Goal: Task Accomplishment & Management: Use online tool/utility

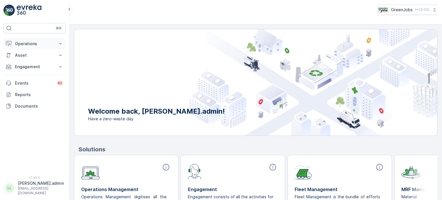
click at [38, 43] on p "Operations" at bounding box center [34, 44] width 39 height 6
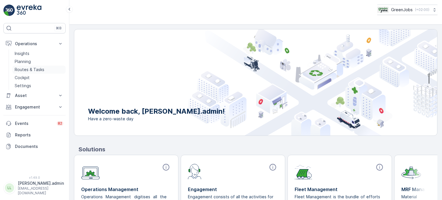
click at [32, 68] on p "Routes & Tasks" at bounding box center [30, 70] width 30 height 6
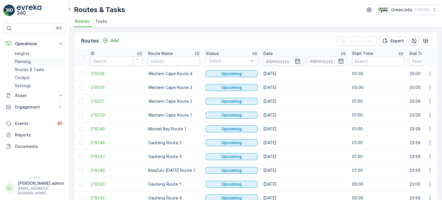
click at [25, 60] on p "Planning" at bounding box center [23, 62] width 16 height 6
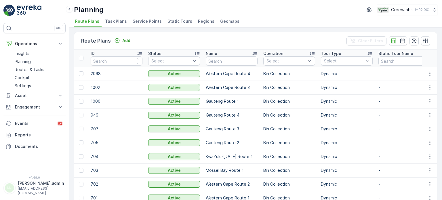
click at [145, 23] on span "Service Points" at bounding box center [147, 21] width 29 height 6
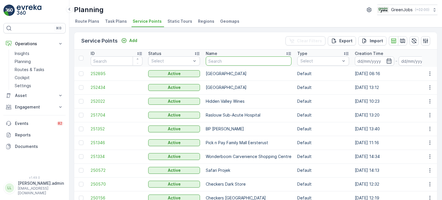
click at [246, 63] on input "text" at bounding box center [249, 60] width 86 height 9
type input "cradle"
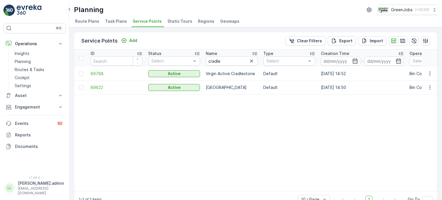
click at [85, 87] on td at bounding box center [81, 88] width 14 height 14
click at [81, 86] on div at bounding box center [81, 87] width 5 height 5
click at [79, 85] on input "checkbox" at bounding box center [79, 85] width 0 height 0
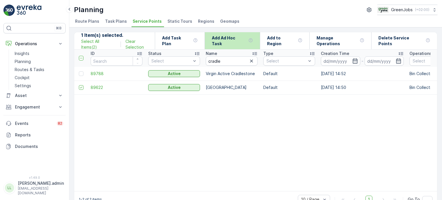
click at [246, 39] on p "Add Ad Hoc Task" at bounding box center [229, 41] width 34 height 12
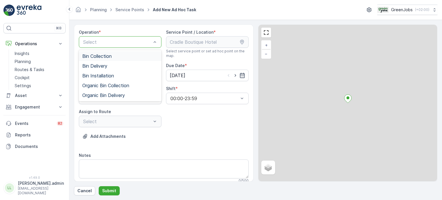
click at [109, 44] on div at bounding box center [117, 41] width 69 height 5
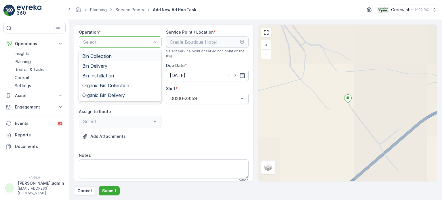
click at [106, 56] on span "Bin Collection" at bounding box center [96, 56] width 29 height 5
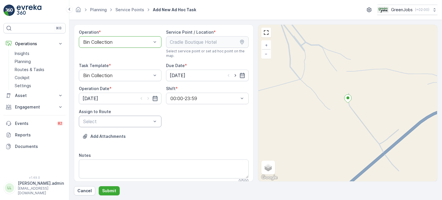
click at [109, 122] on div at bounding box center [117, 121] width 69 height 5
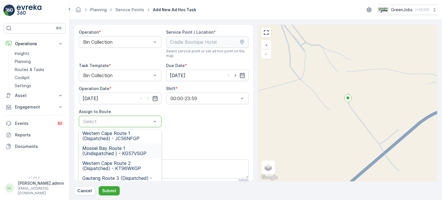
scroll to position [83, 0]
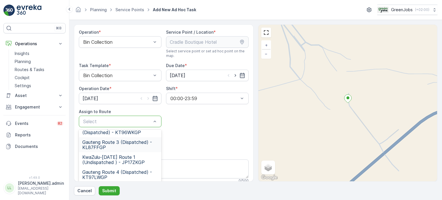
click at [104, 143] on span "Gauteng Route 3 (Dispatched) - KL87FFGP" at bounding box center [120, 145] width 76 height 10
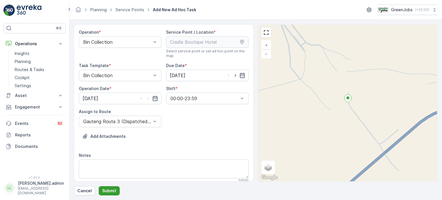
click at [107, 187] on button "Submit" at bounding box center [109, 190] width 21 height 9
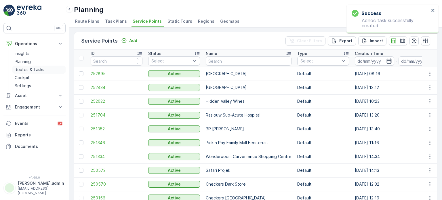
click at [28, 68] on p "Routes & Tasks" at bounding box center [30, 70] width 30 height 6
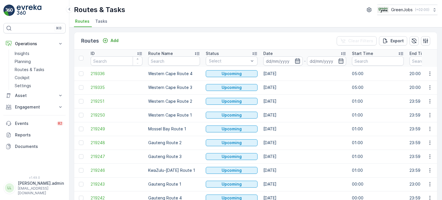
click at [297, 62] on icon "button" at bounding box center [298, 61] width 6 height 6
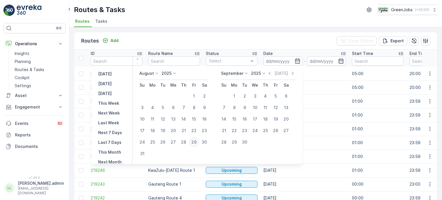
click at [198, 142] on div "29" at bounding box center [193, 142] width 9 height 9
type input "[DATE]"
click at [198, 142] on div "29" at bounding box center [193, 142] width 9 height 9
type input "[DATE]"
click at [198, 142] on div "29" at bounding box center [193, 142] width 9 height 9
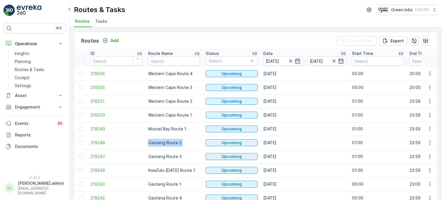
click at [198, 142] on td "Gauteng Route 2" at bounding box center [174, 143] width 58 height 14
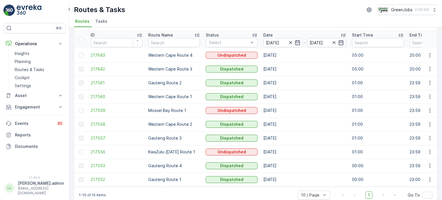
scroll to position [29, 0]
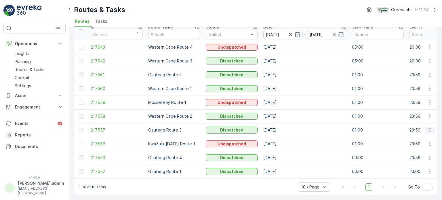
click at [428, 128] on icon "button" at bounding box center [430, 130] width 6 height 6
click at [401, 136] on span "See More Details" at bounding box center [416, 136] width 33 height 6
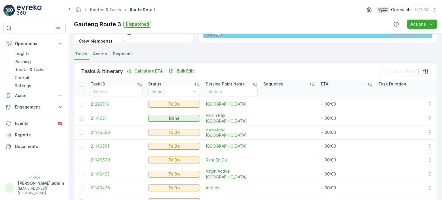
scroll to position [144, 0]
